Goal: Information Seeking & Learning: Learn about a topic

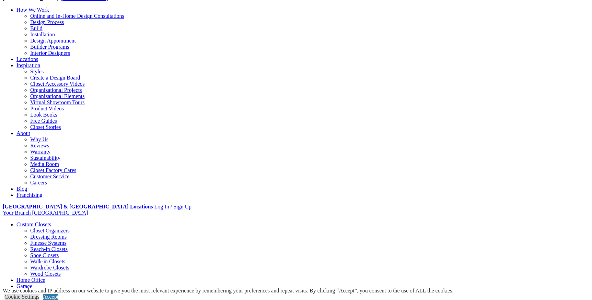
scroll to position [62, 0]
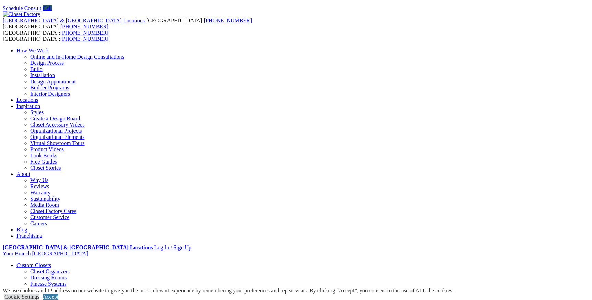
scroll to position [0, 0]
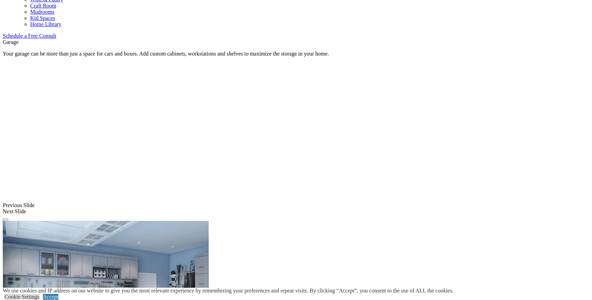
scroll to position [437, 0]
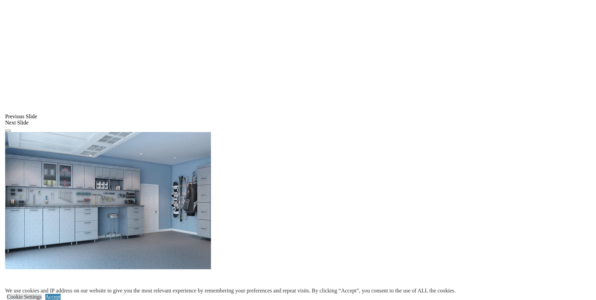
scroll to position [530, 0]
